Goal: Transaction & Acquisition: Book appointment/travel/reservation

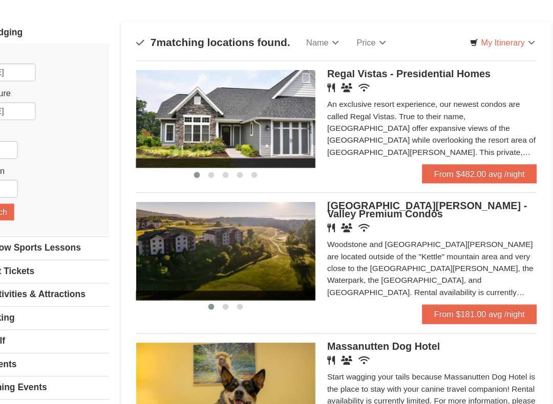
scroll to position [50, 0]
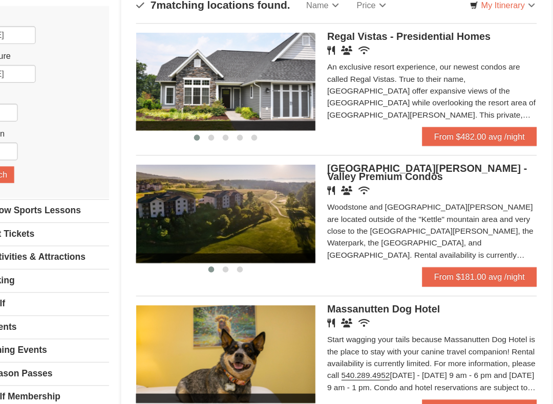
click at [413, 262] on link "From $181.00 avg /night" at bounding box center [462, 270] width 98 height 16
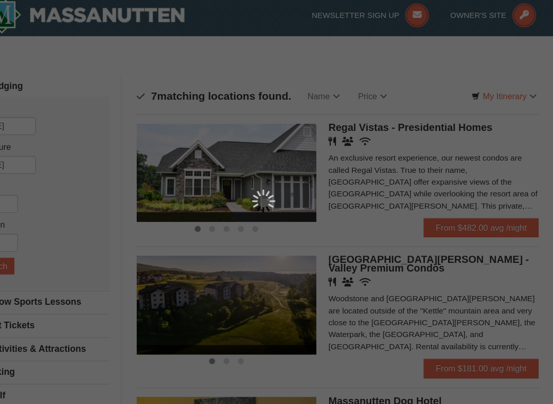
scroll to position [0, 0]
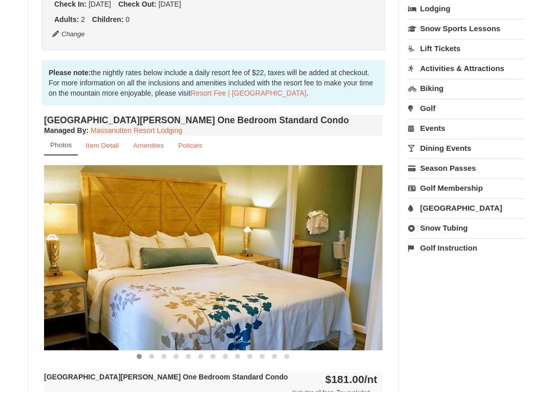
scroll to position [246, 0]
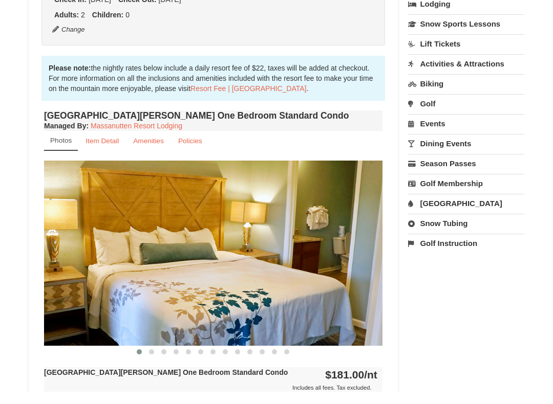
click at [146, 145] on link "Amenities" at bounding box center [148, 153] width 44 height 20
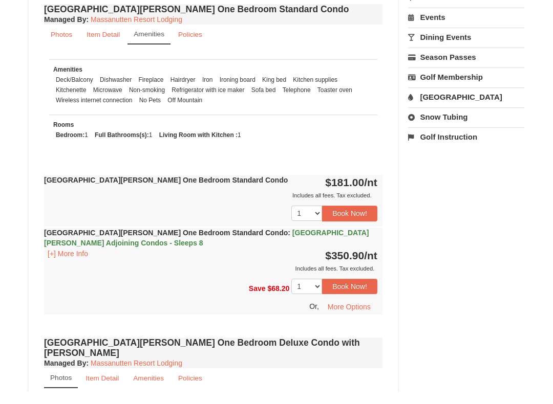
scroll to position [356, 0]
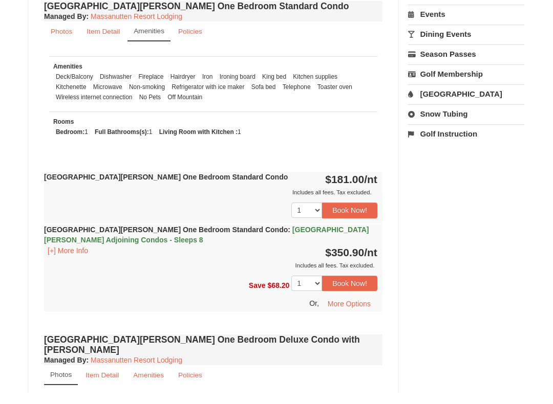
click at [353, 215] on button "Book Now!" at bounding box center [349, 222] width 55 height 15
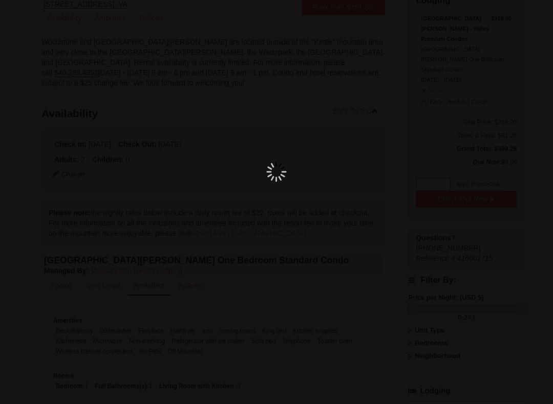
scroll to position [100, 0]
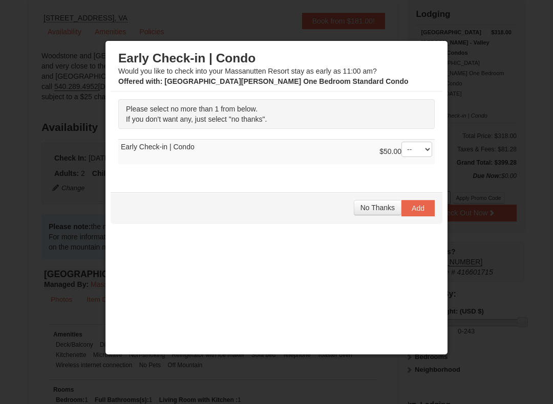
click at [376, 208] on span "No Thanks" at bounding box center [377, 208] width 34 height 8
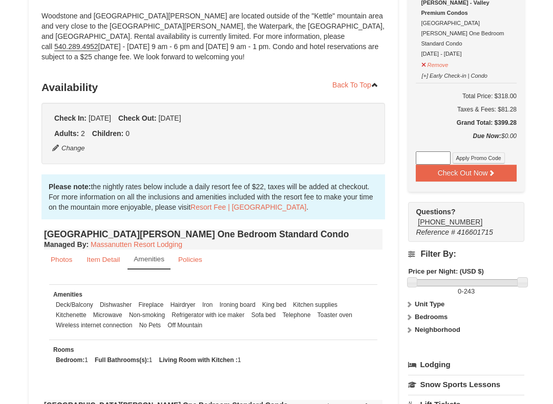
scroll to position [126, 0]
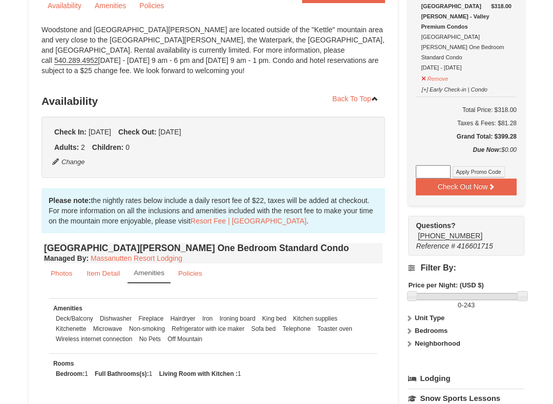
click at [467, 179] on button "Check Out Now" at bounding box center [466, 187] width 101 height 16
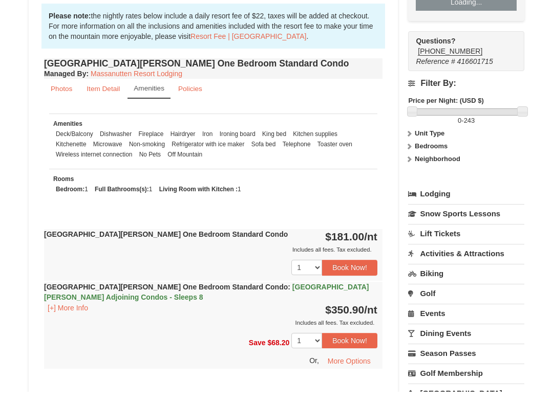
scroll to position [298, 0]
click at [67, 315] on button "[+] More Info" at bounding box center [68, 320] width 48 height 11
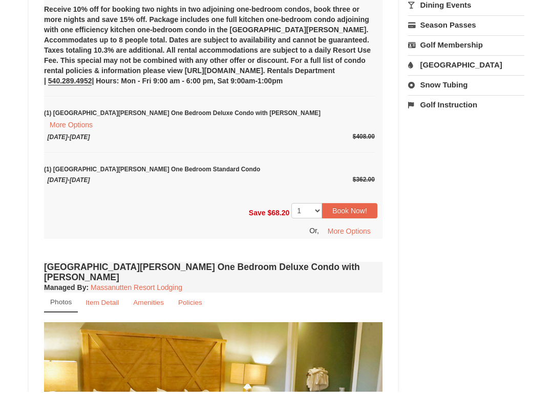
scroll to position [627, 0]
click at [189, 311] on small "Policies" at bounding box center [190, 315] width 24 height 8
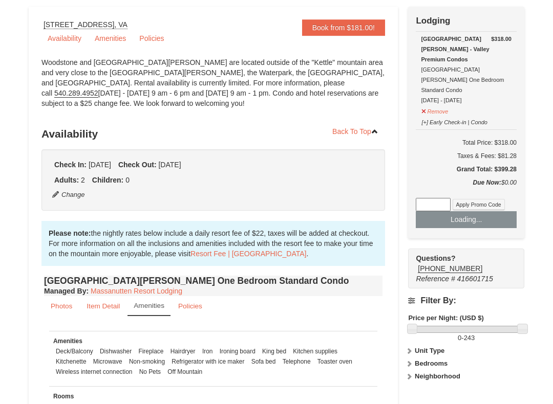
scroll to position [0, 0]
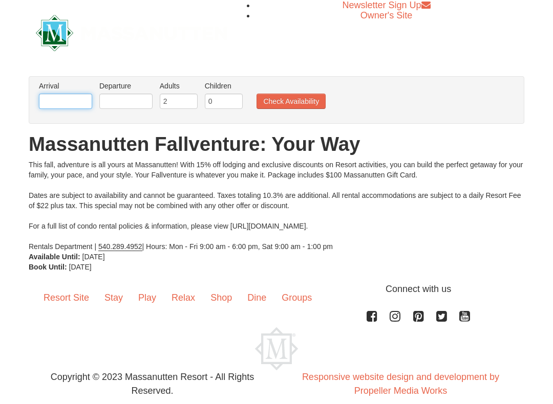
click at [78, 100] on input "text" at bounding box center [65, 101] width 53 height 15
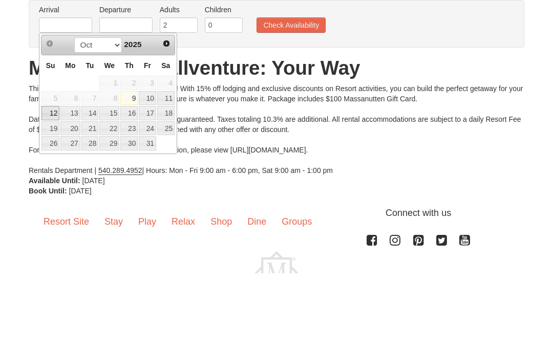
click at [53, 182] on link "12" at bounding box center [50, 189] width 18 height 14
type input "[DATE]"
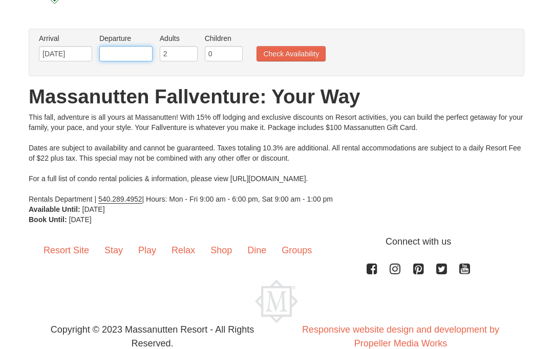
click at [136, 58] on input "text" at bounding box center [125, 53] width 53 height 15
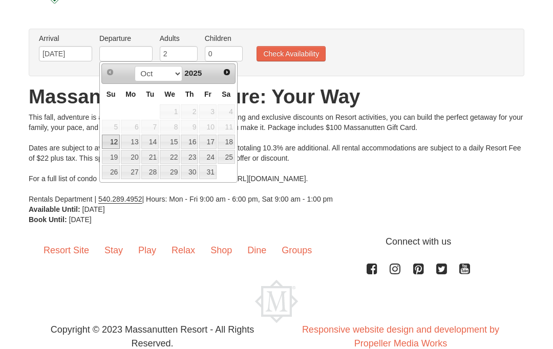
click at [156, 144] on link "14" at bounding box center [149, 142] width 17 height 14
type input "[DATE]"
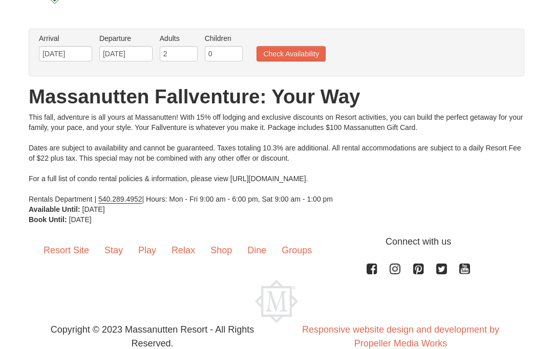
click at [298, 54] on button "Check Availability" at bounding box center [290, 53] width 69 height 15
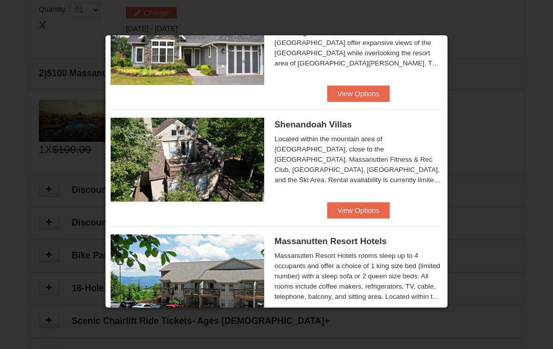
scroll to position [187, 0]
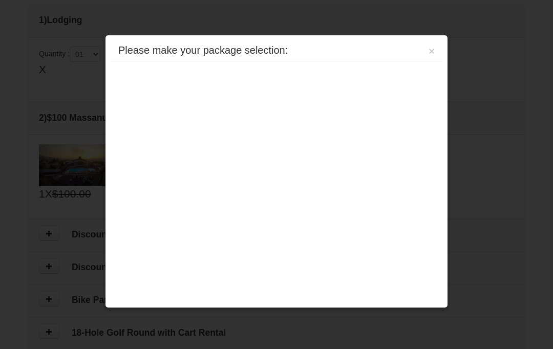
scroll to position [313, 0]
